Goal: Task Accomplishment & Management: Manage account settings

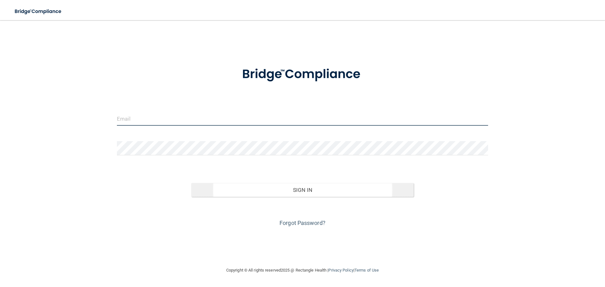
type input "[EMAIL_ADDRESS][DOMAIN_NAME]"
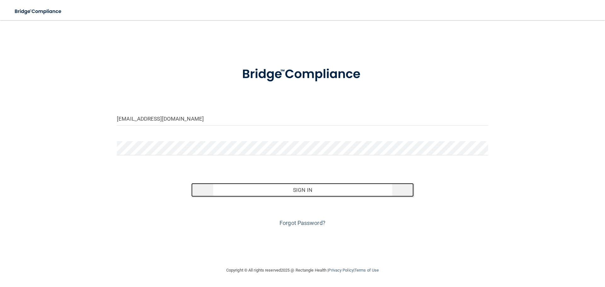
click at [285, 191] on button "Sign In" at bounding box center [302, 190] width 223 height 14
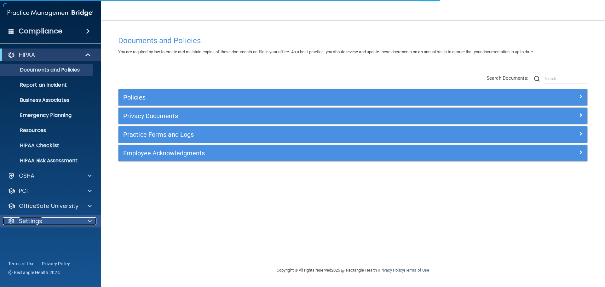
click at [44, 219] on div "Settings" at bounding box center [42, 221] width 78 height 8
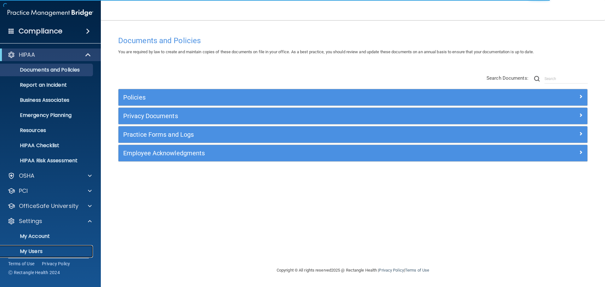
click at [38, 249] on p "My Users" at bounding box center [47, 251] width 86 height 6
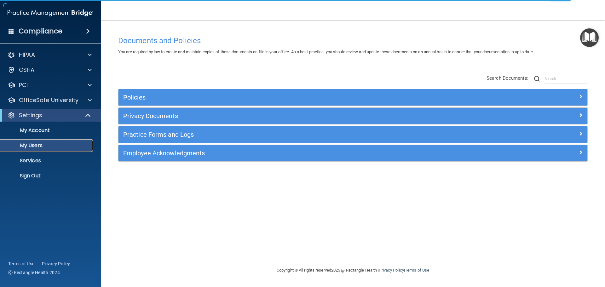
select select "20"
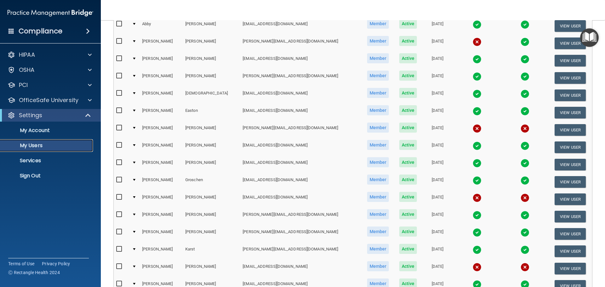
scroll to position [94, 0]
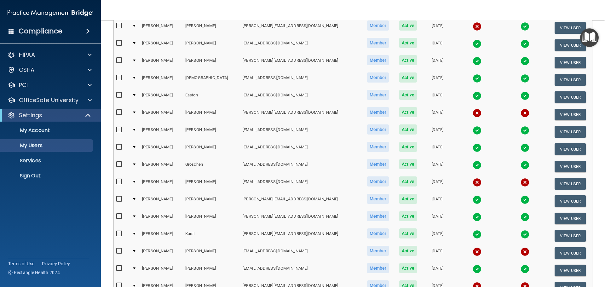
click at [120, 251] on input "checkbox" at bounding box center [119, 251] width 7 height 5
checkbox input "true"
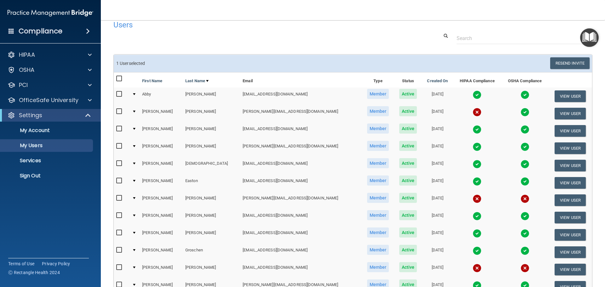
scroll to position [1, 0]
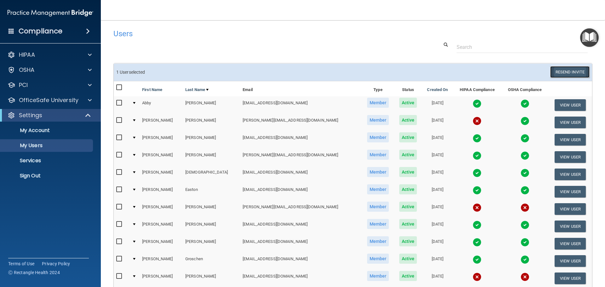
click at [557, 71] on button "Resend Invite" at bounding box center [569, 72] width 39 height 12
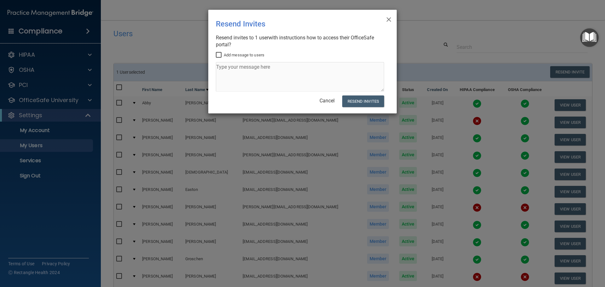
click at [218, 54] on input "Add message to users" at bounding box center [219, 55] width 7 height 5
checkbox input "true"
click at [224, 69] on textarea at bounding box center [300, 77] width 168 height 30
type textarea "E"
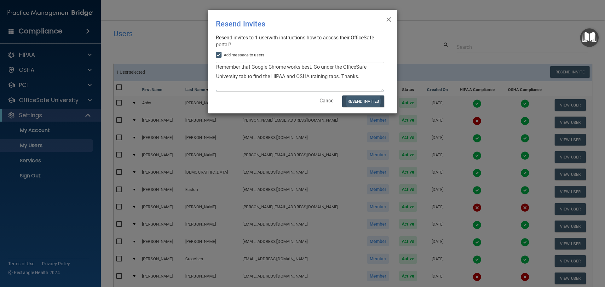
type textarea "Remember that Google Chrome works best. Go under the OfficeSafe University tab …"
click at [372, 100] on button "Resend Invites" at bounding box center [363, 101] width 42 height 12
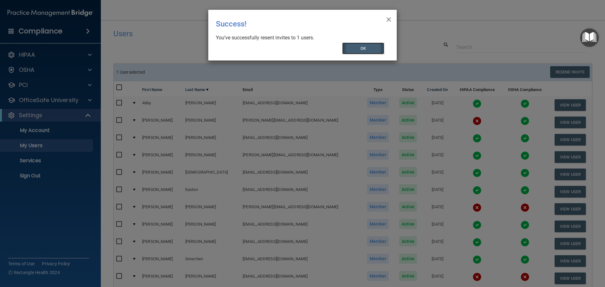
click at [379, 46] on button "OK" at bounding box center [363, 49] width 42 height 12
